Goal: Transaction & Acquisition: Book appointment/travel/reservation

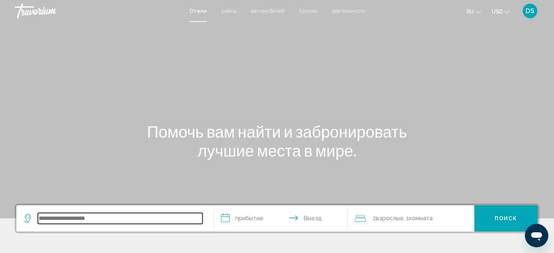
click at [86, 221] on input "Search widget" at bounding box center [120, 218] width 165 height 11
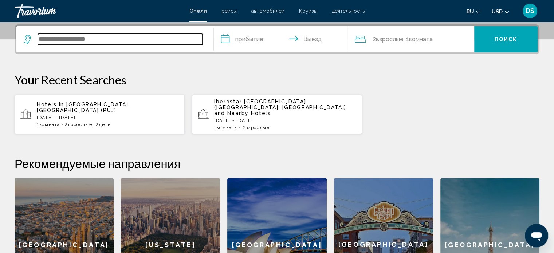
scroll to position [180, 0]
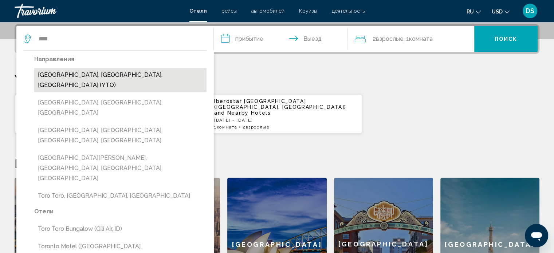
click at [118, 74] on button "[GEOGRAPHIC_DATA], [GEOGRAPHIC_DATA], [GEOGRAPHIC_DATA] (YTO)" at bounding box center [120, 80] width 172 height 24
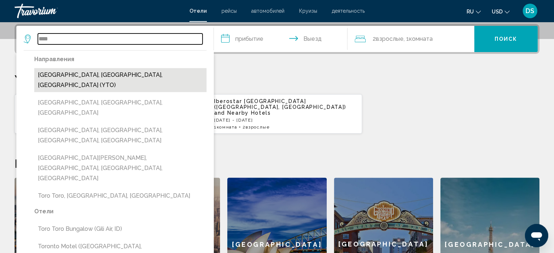
type input "**********"
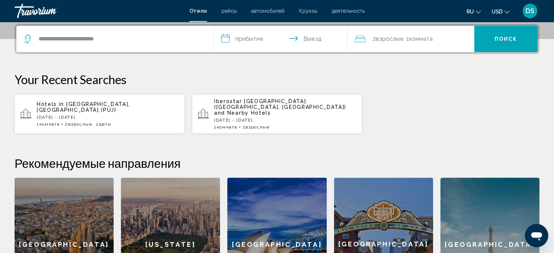
click at [254, 39] on input "**********" at bounding box center [282, 40] width 137 height 28
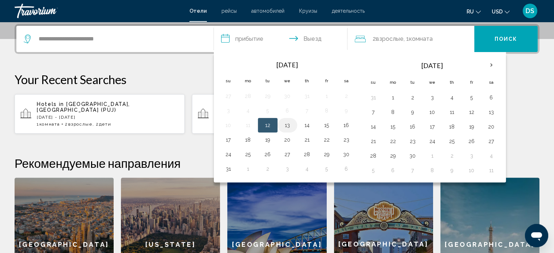
click at [289, 124] on button "13" at bounding box center [288, 125] width 12 height 10
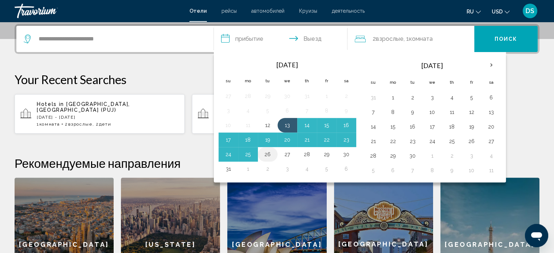
click at [268, 153] on button "26" at bounding box center [268, 154] width 12 height 10
type input "**********"
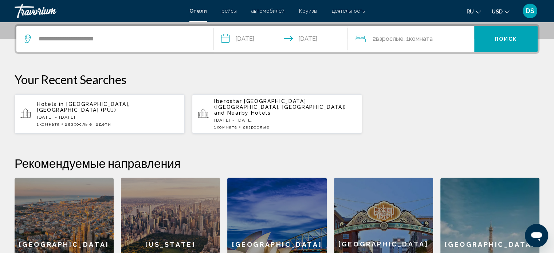
click at [407, 39] on span ", 1 Комната номера" at bounding box center [417, 39] width 29 height 10
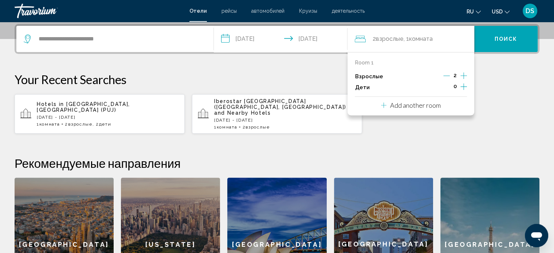
click at [446, 76] on icon "Decrement adults" at bounding box center [447, 76] width 7 height 0
click at [465, 85] on icon "Increment children" at bounding box center [464, 86] width 7 height 9
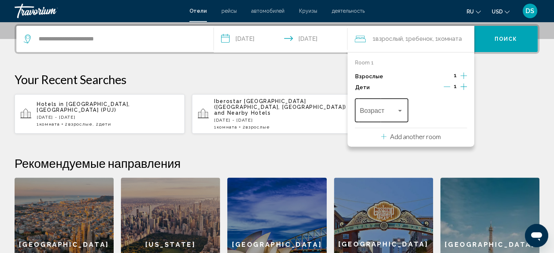
click at [400, 112] on div "Travelers: 1 adult, 1 child" at bounding box center [400, 111] width 7 height 6
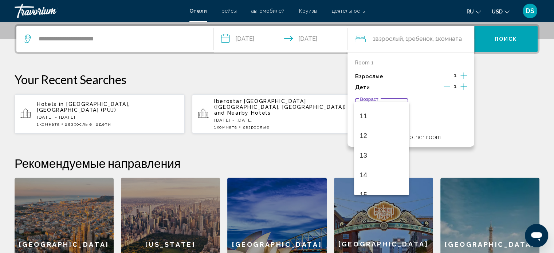
scroll to position [231, 0]
click at [376, 160] on span "14" at bounding box center [381, 156] width 43 height 20
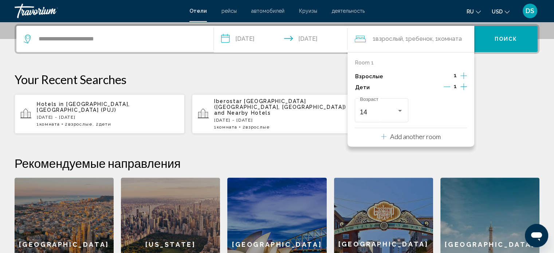
click at [507, 42] on button "Поиск" at bounding box center [506, 39] width 63 height 26
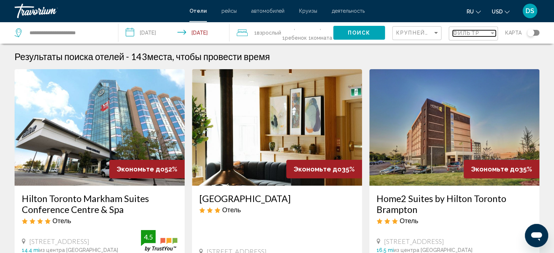
click at [468, 35] on span "Фильтр" at bounding box center [466, 33] width 27 height 6
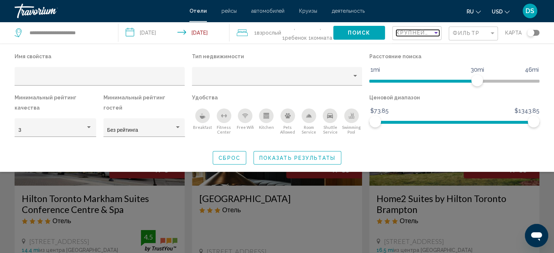
click at [434, 35] on div "Sort by" at bounding box center [436, 33] width 7 height 6
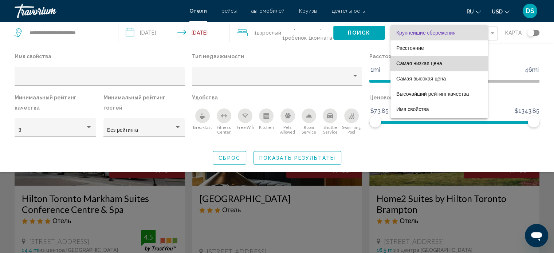
click at [430, 63] on span "Самая низкая цена" at bounding box center [420, 64] width 46 height 6
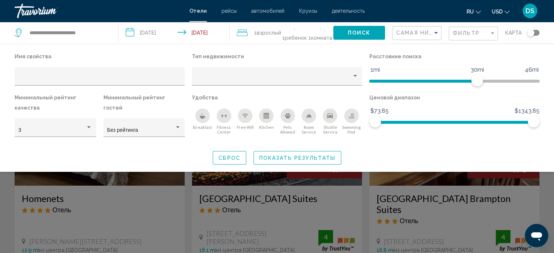
click at [296, 159] on span "Показать результаты" at bounding box center [298, 158] width 76 height 6
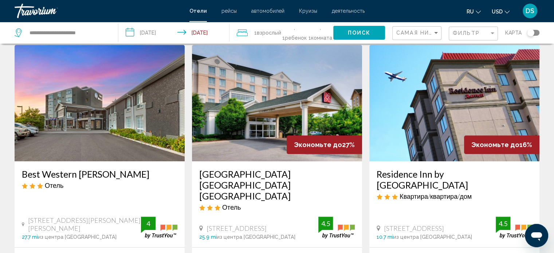
scroll to position [656, 0]
